Goal: Task Accomplishment & Management: Use online tool/utility

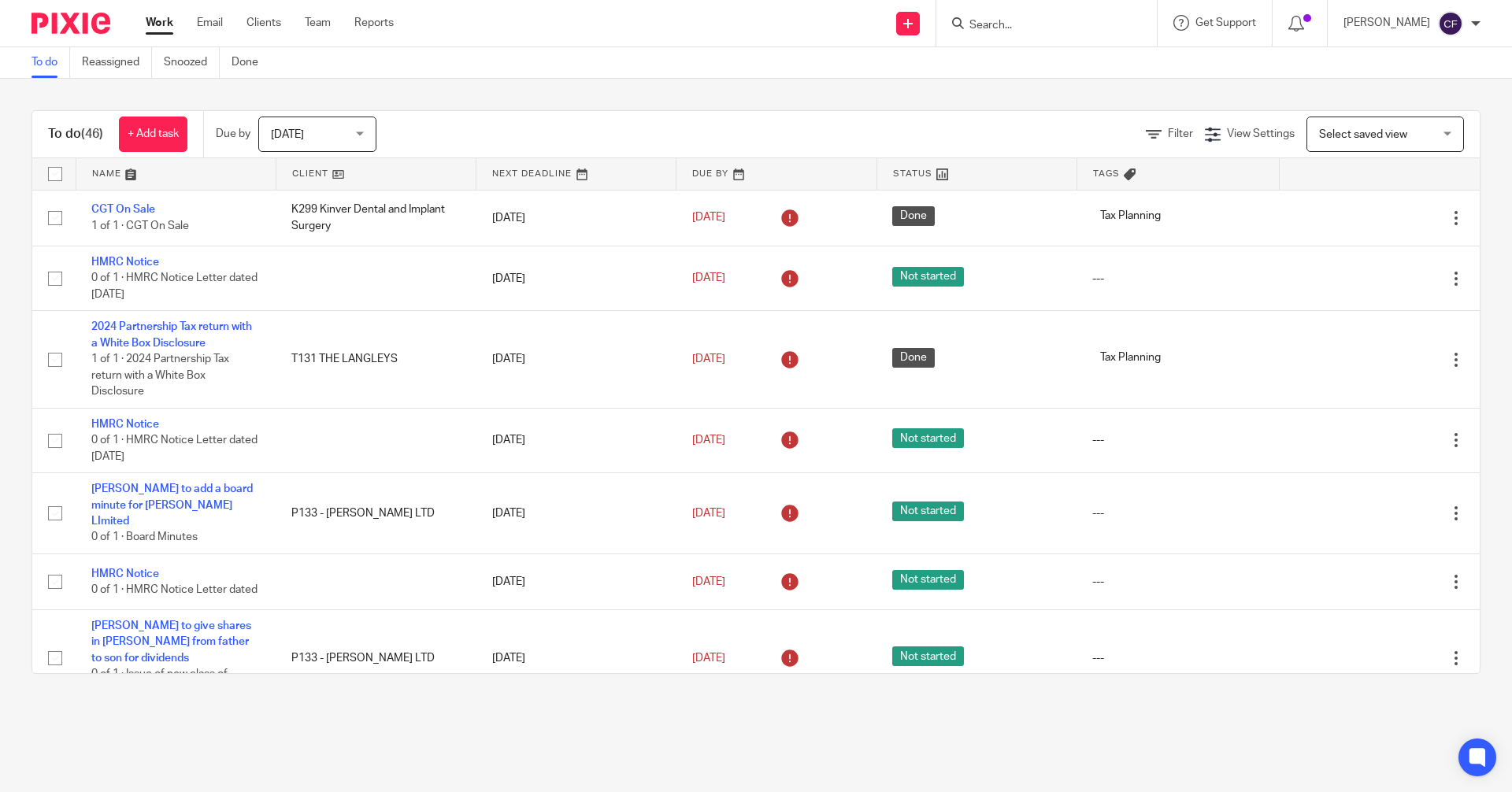
click at [1000, 25] on input "Search" at bounding box center [1039, 26] width 142 height 14
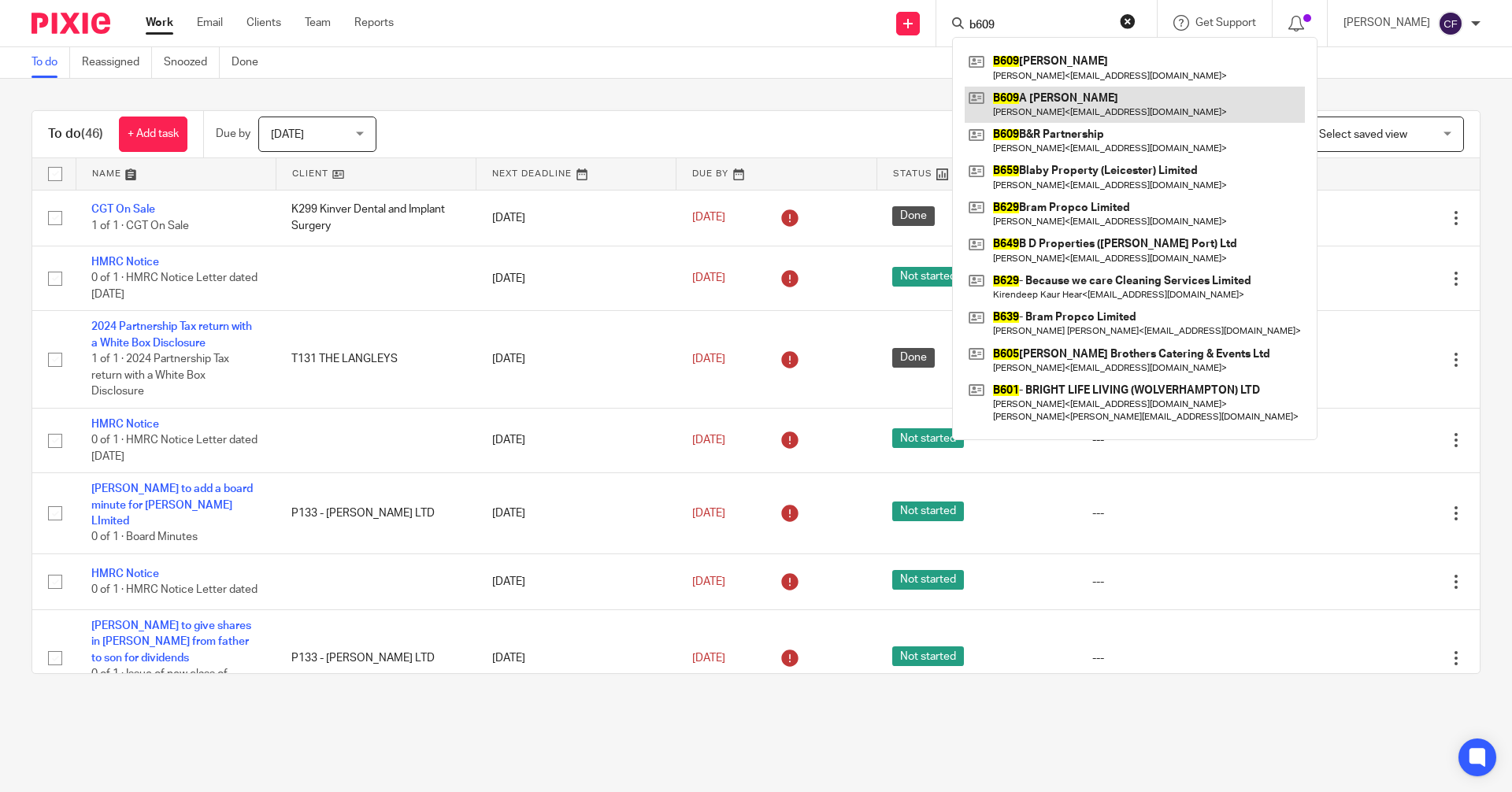
type input "b609"
click at [1066, 101] on link at bounding box center [1135, 105] width 340 height 36
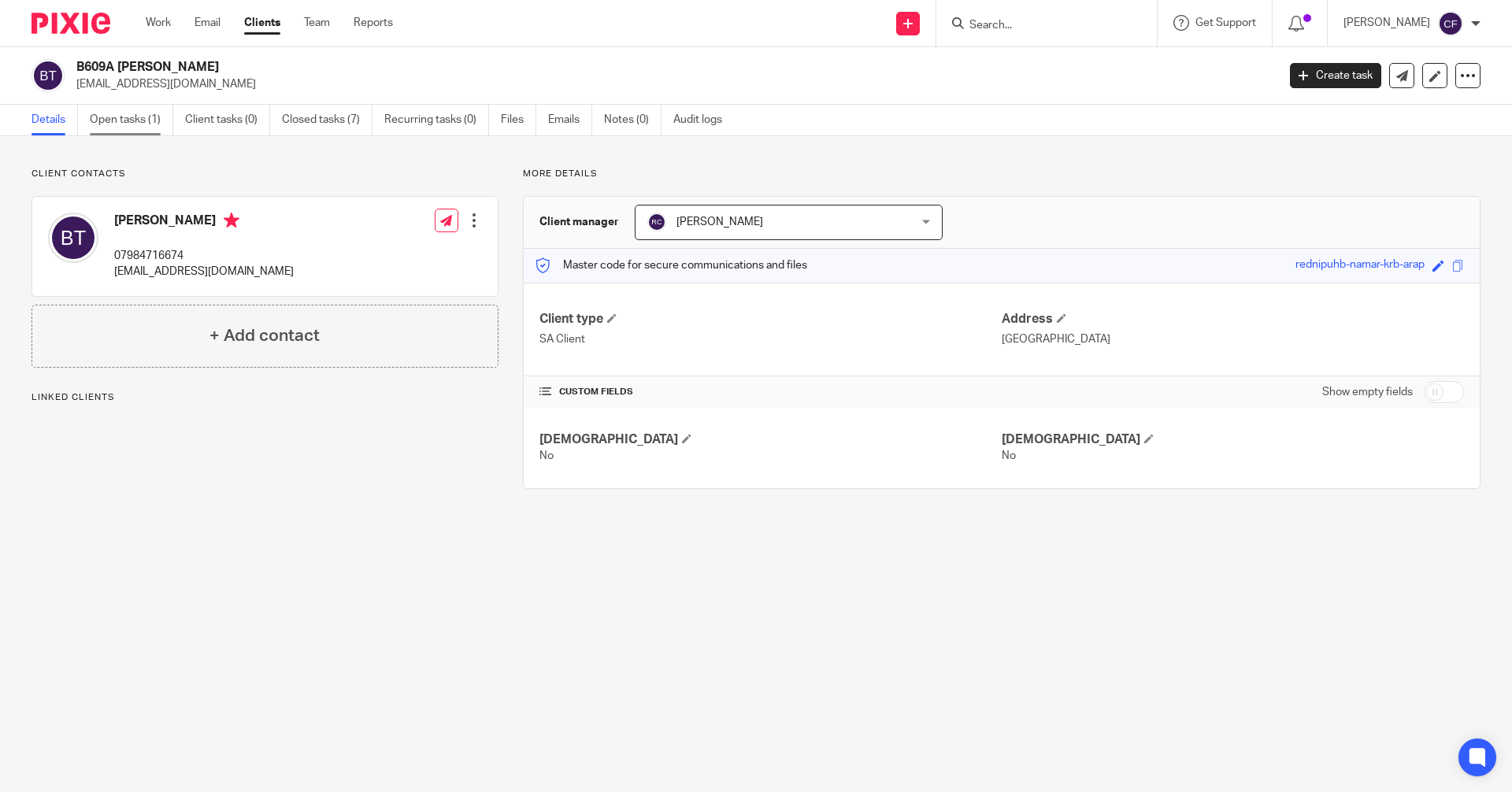
click at [127, 115] on link "Open tasks (1)" at bounding box center [132, 120] width 83 height 30
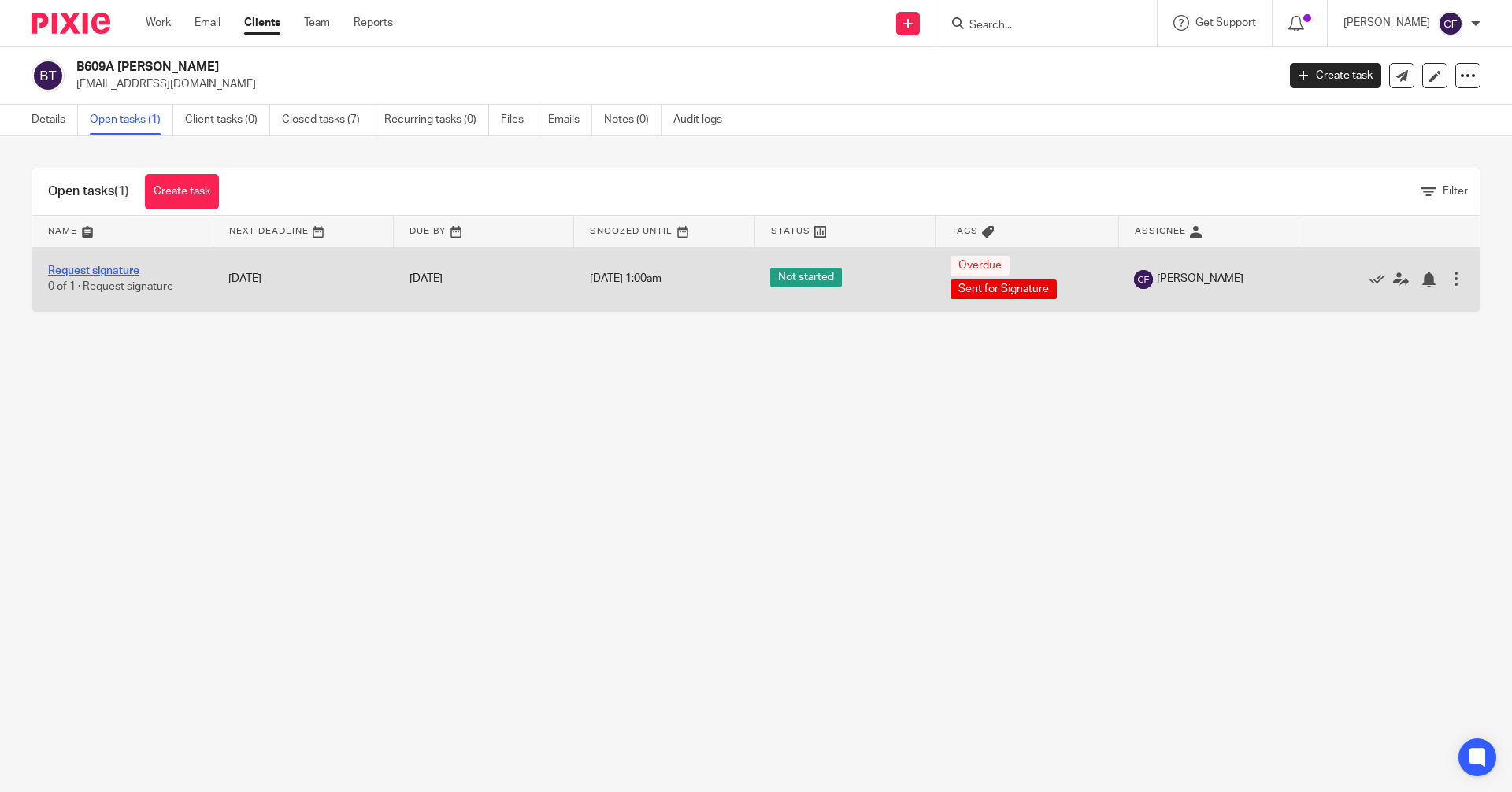
click at [131, 270] on link "Request signature" at bounding box center [93, 270] width 91 height 11
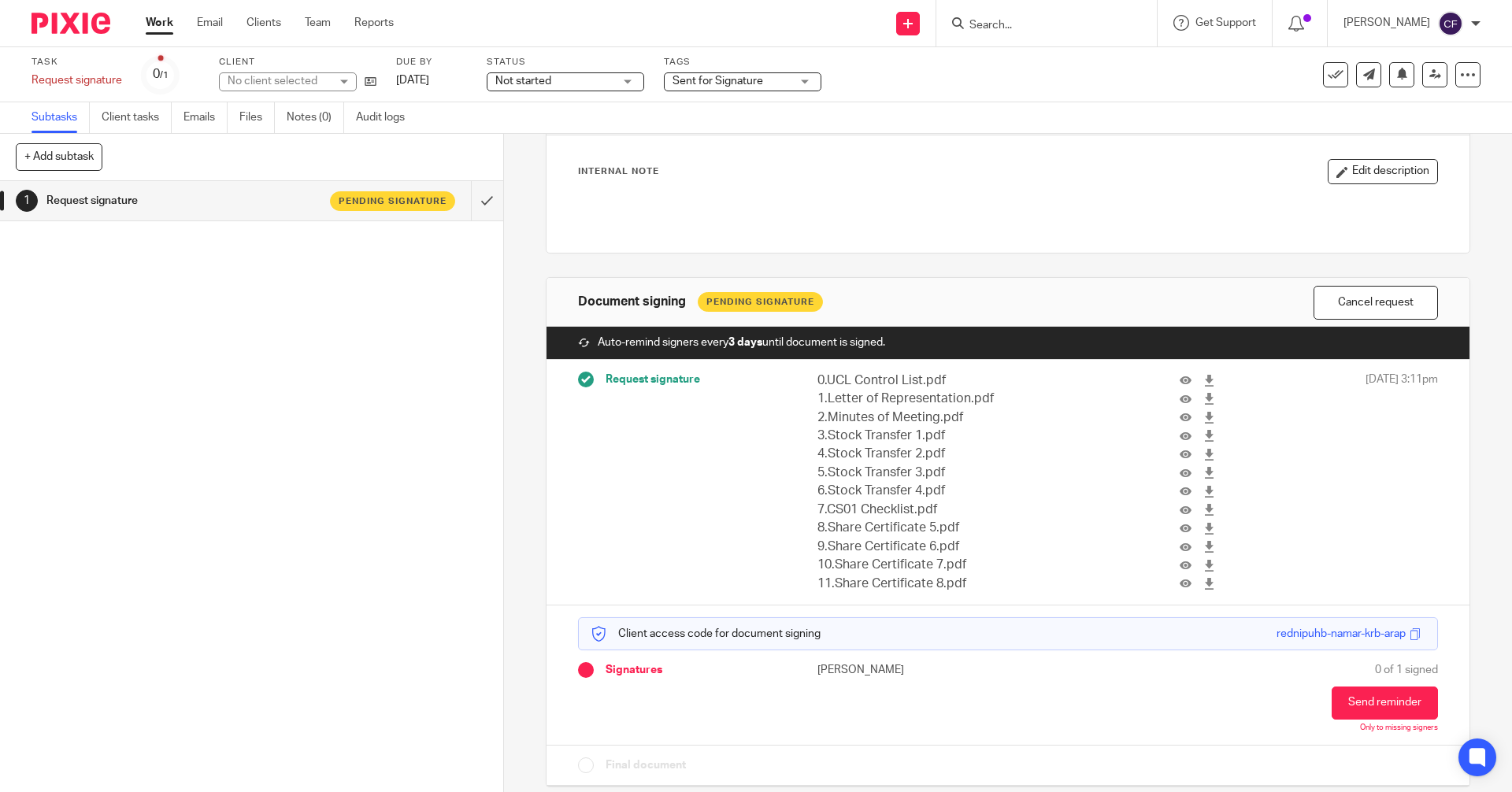
scroll to position [91, 0]
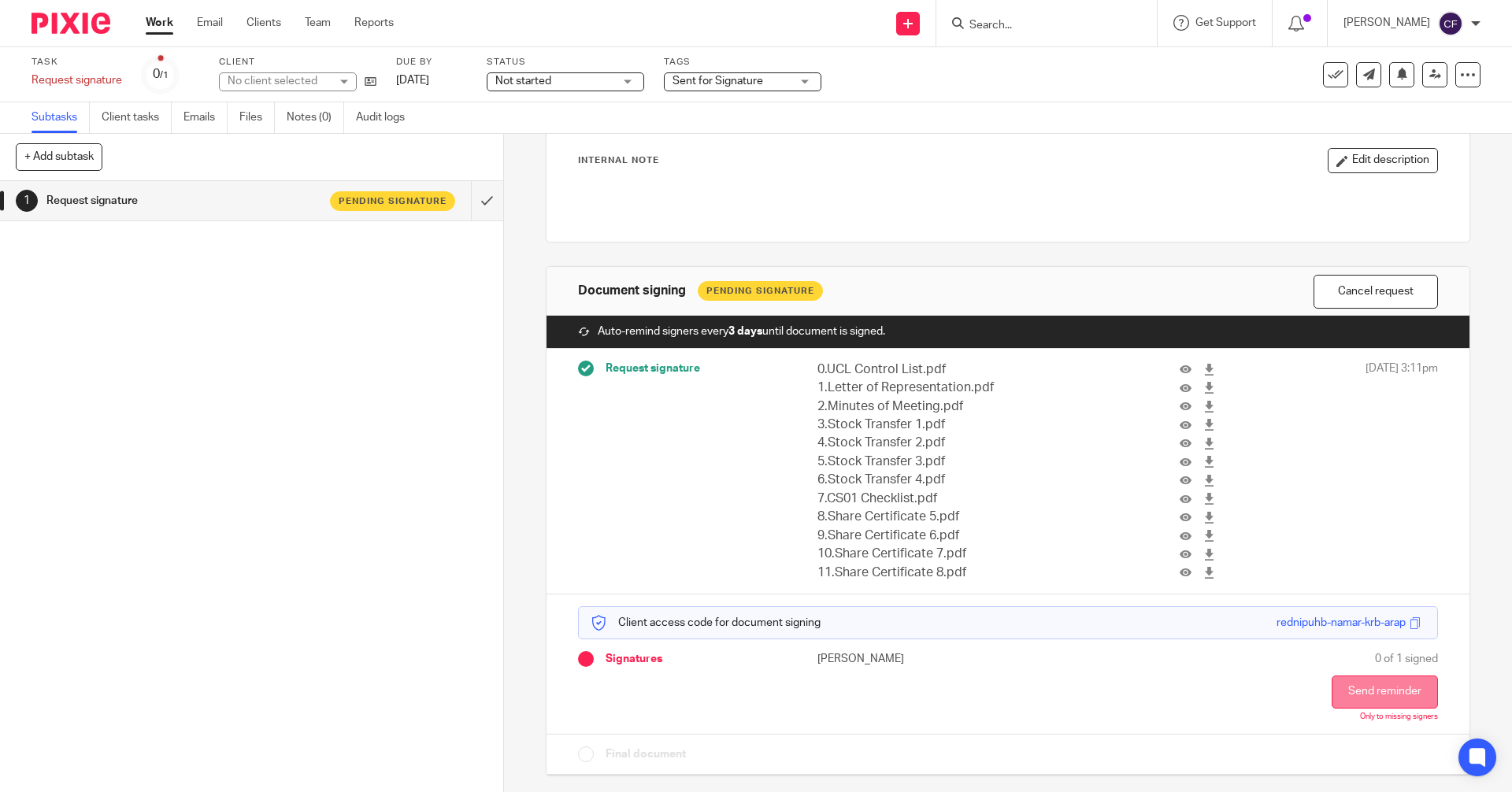
click at [1342, 689] on button "Send reminder" at bounding box center [1385, 691] width 107 height 33
click at [987, 24] on div "Reminder sent." at bounding box center [1126, 45] width 740 height 60
click at [1011, 29] on input "Search" at bounding box center [1039, 26] width 142 height 14
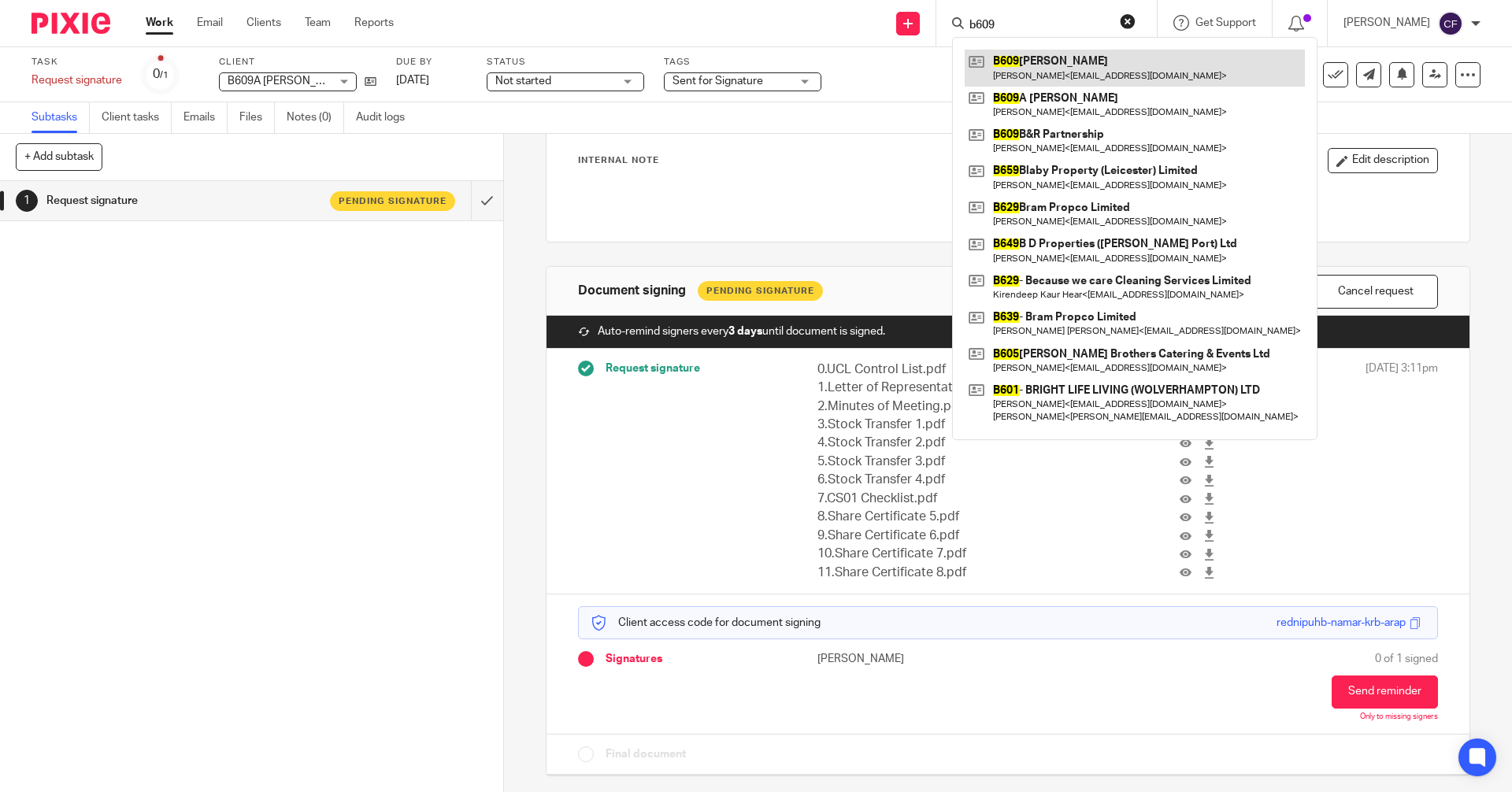
type input "b609"
click at [1065, 73] on link at bounding box center [1135, 68] width 340 height 36
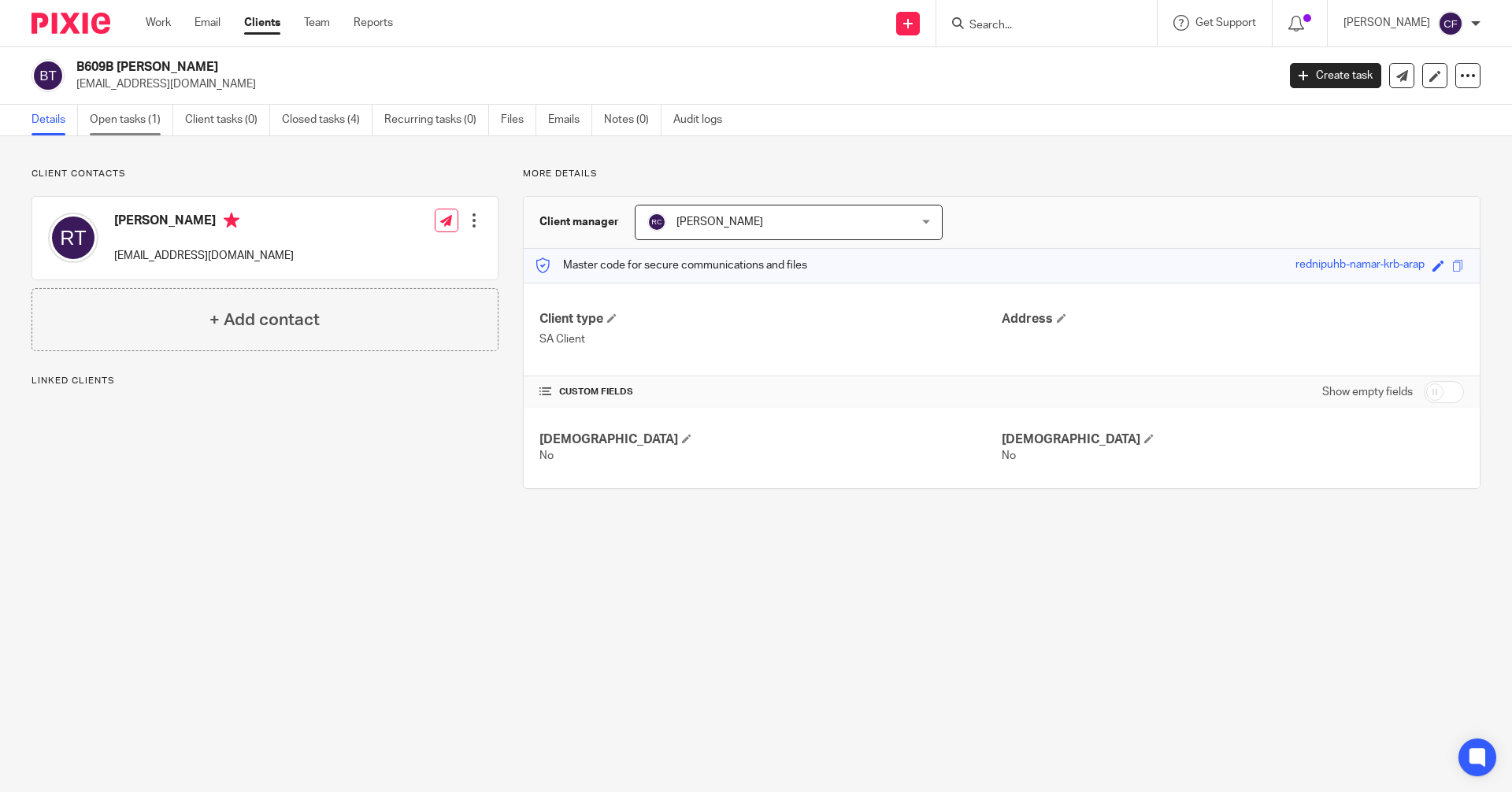
click at [133, 119] on link "Open tasks (1)" at bounding box center [132, 120] width 83 height 30
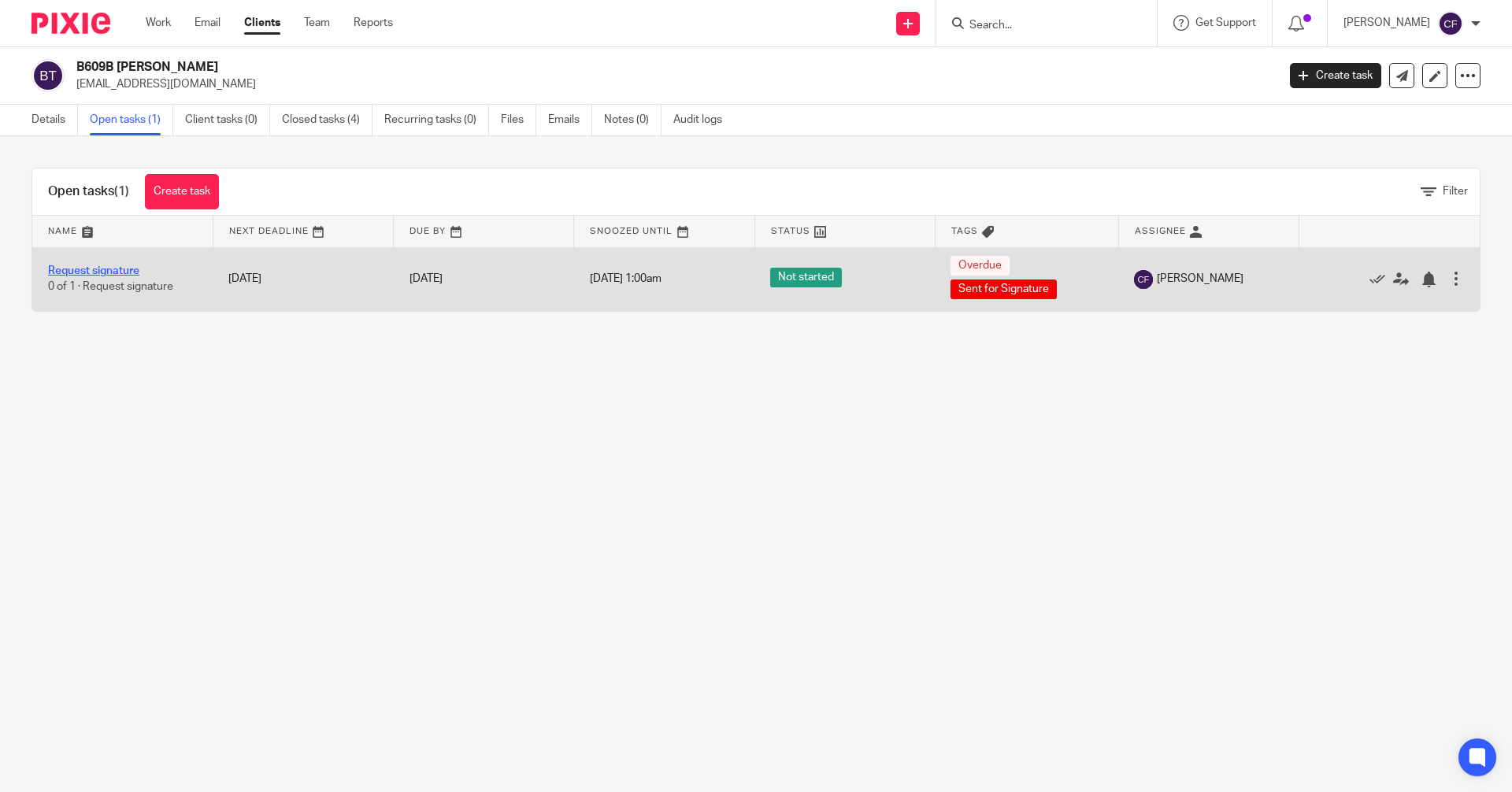
click at [113, 266] on link "Request signature" at bounding box center [93, 270] width 91 height 11
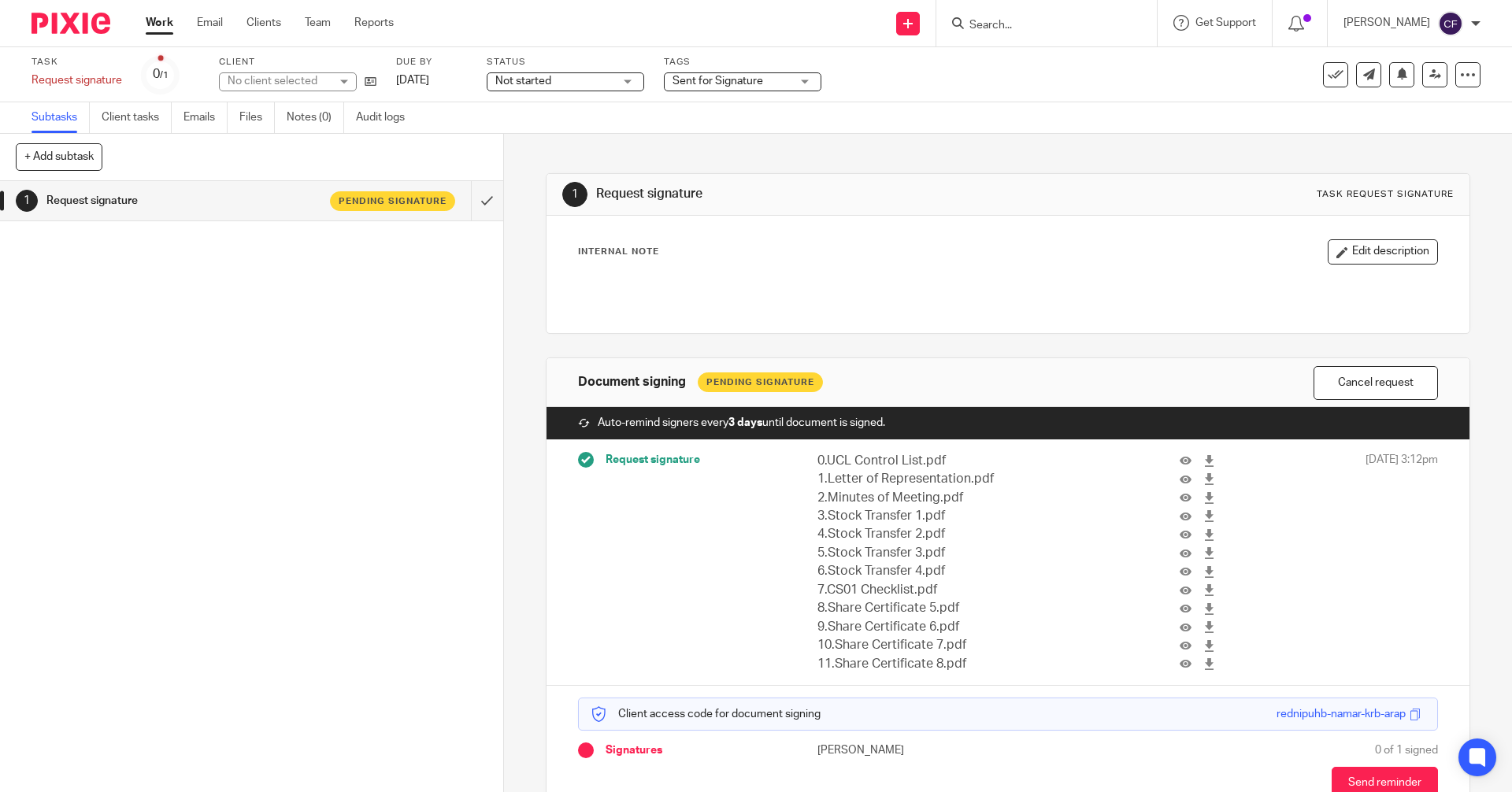
scroll to position [91, 0]
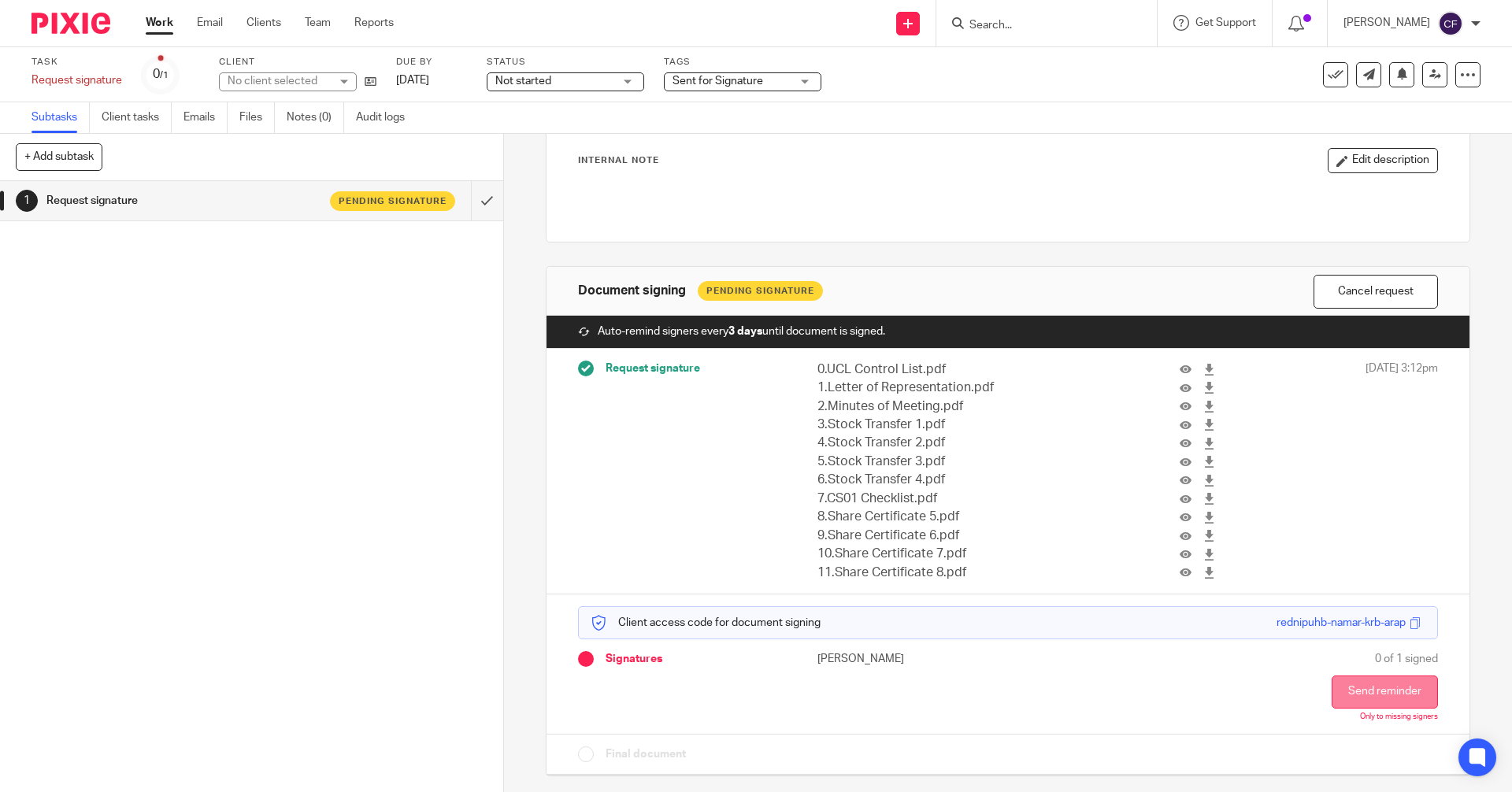
click at [1352, 690] on button "Send reminder" at bounding box center [1385, 691] width 107 height 33
